Goal: Task Accomplishment & Management: Manage account settings

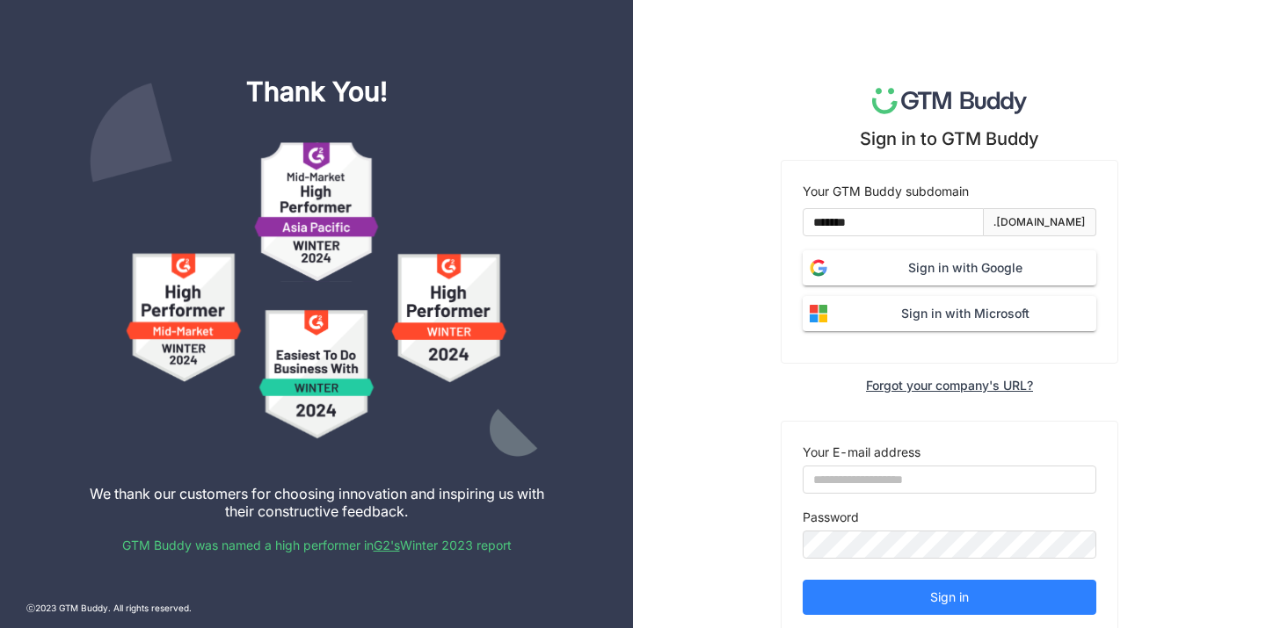
click at [880, 278] on button "Sign in with Google" at bounding box center [949, 267] width 294 height 35
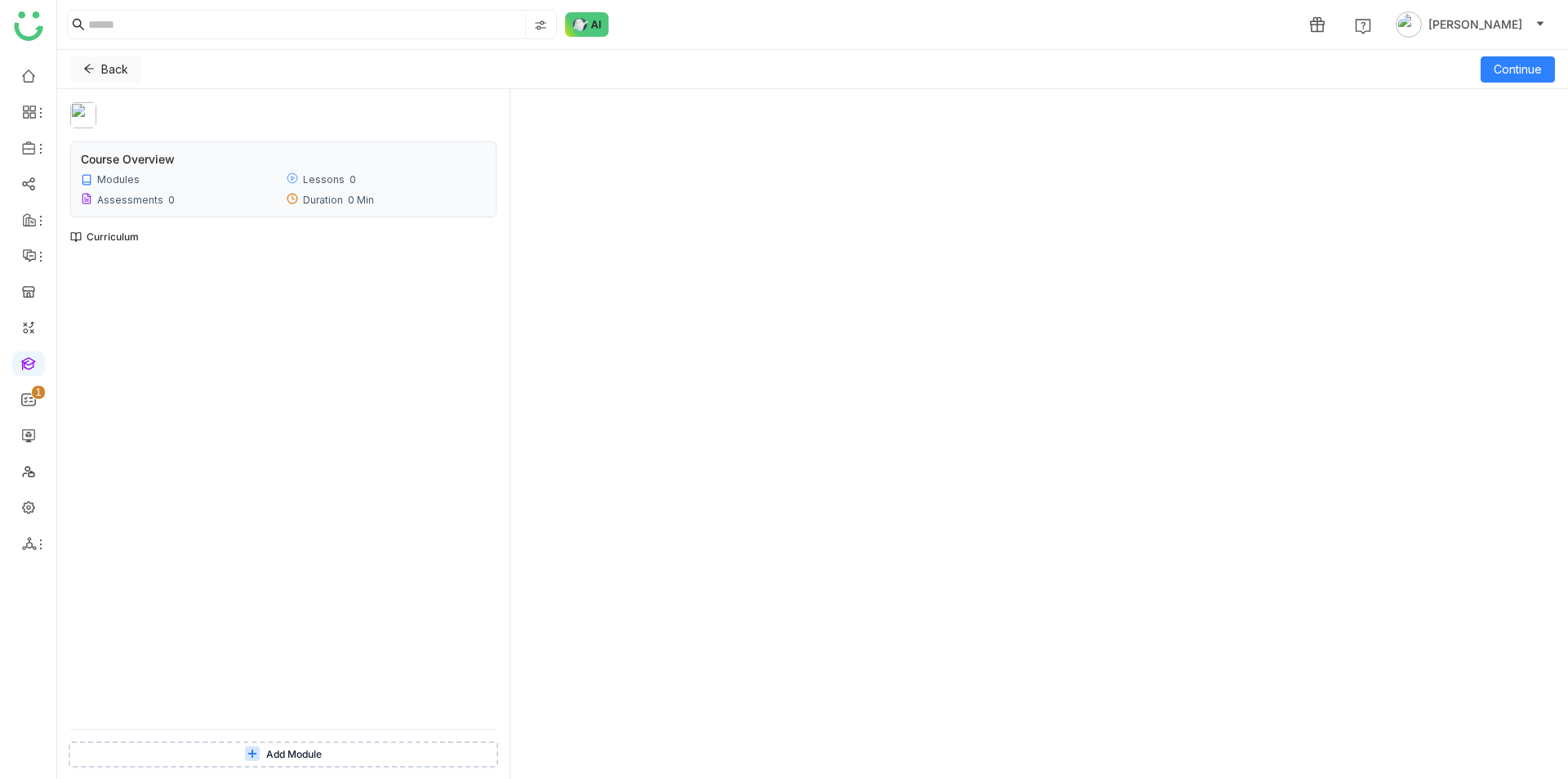
click at [93, 69] on icon at bounding box center [89, 69] width 11 height 11
click at [91, 63] on icon at bounding box center [89, 69] width 11 height 11
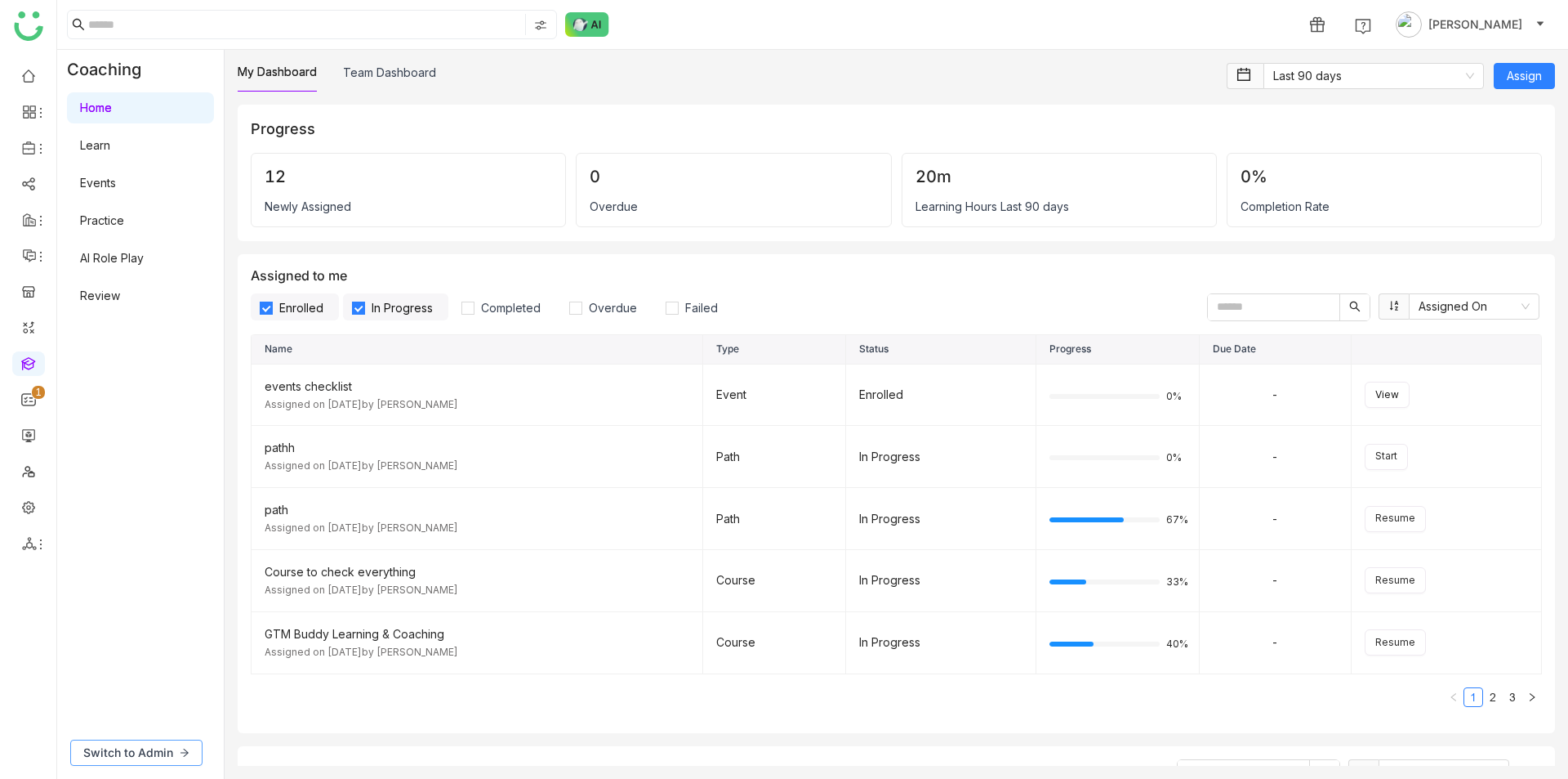
click at [137, 760] on span "Switch to Admin" at bounding box center [128, 752] width 90 height 18
